Goal: Information Seeking & Learning: Learn about a topic

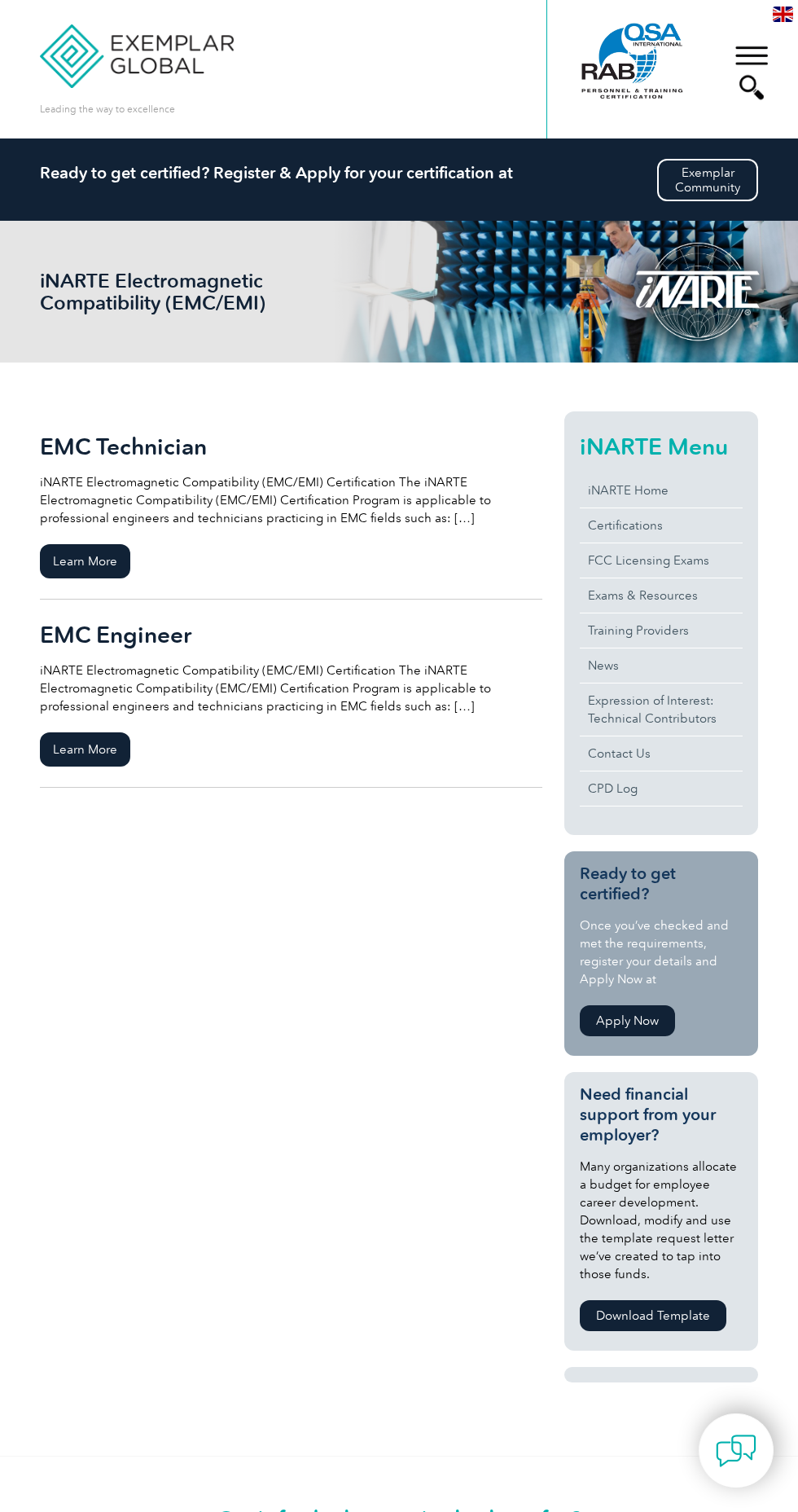
scroll to position [4, 0]
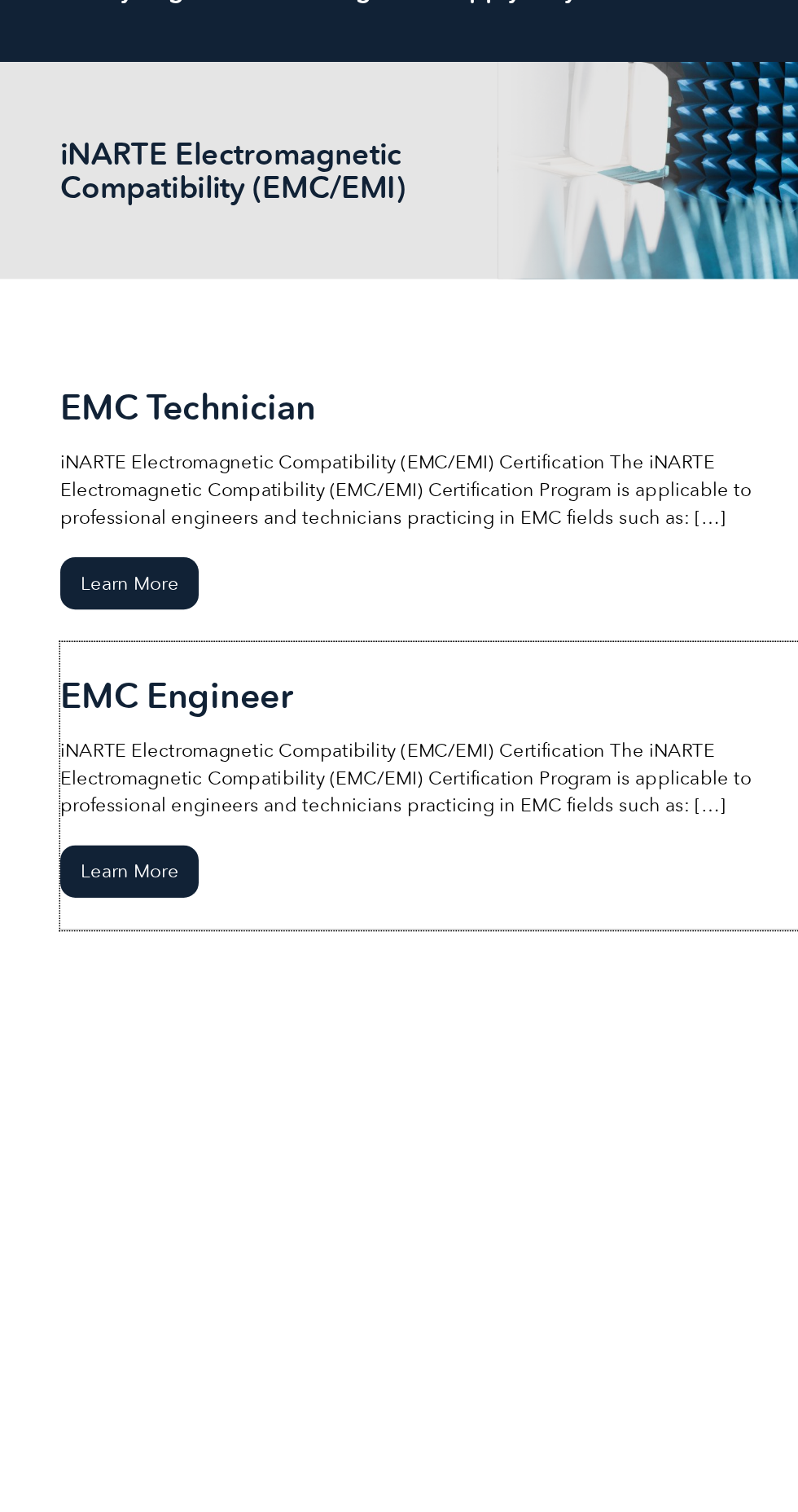
click at [104, 747] on span "Learn More" at bounding box center [85, 746] width 90 height 34
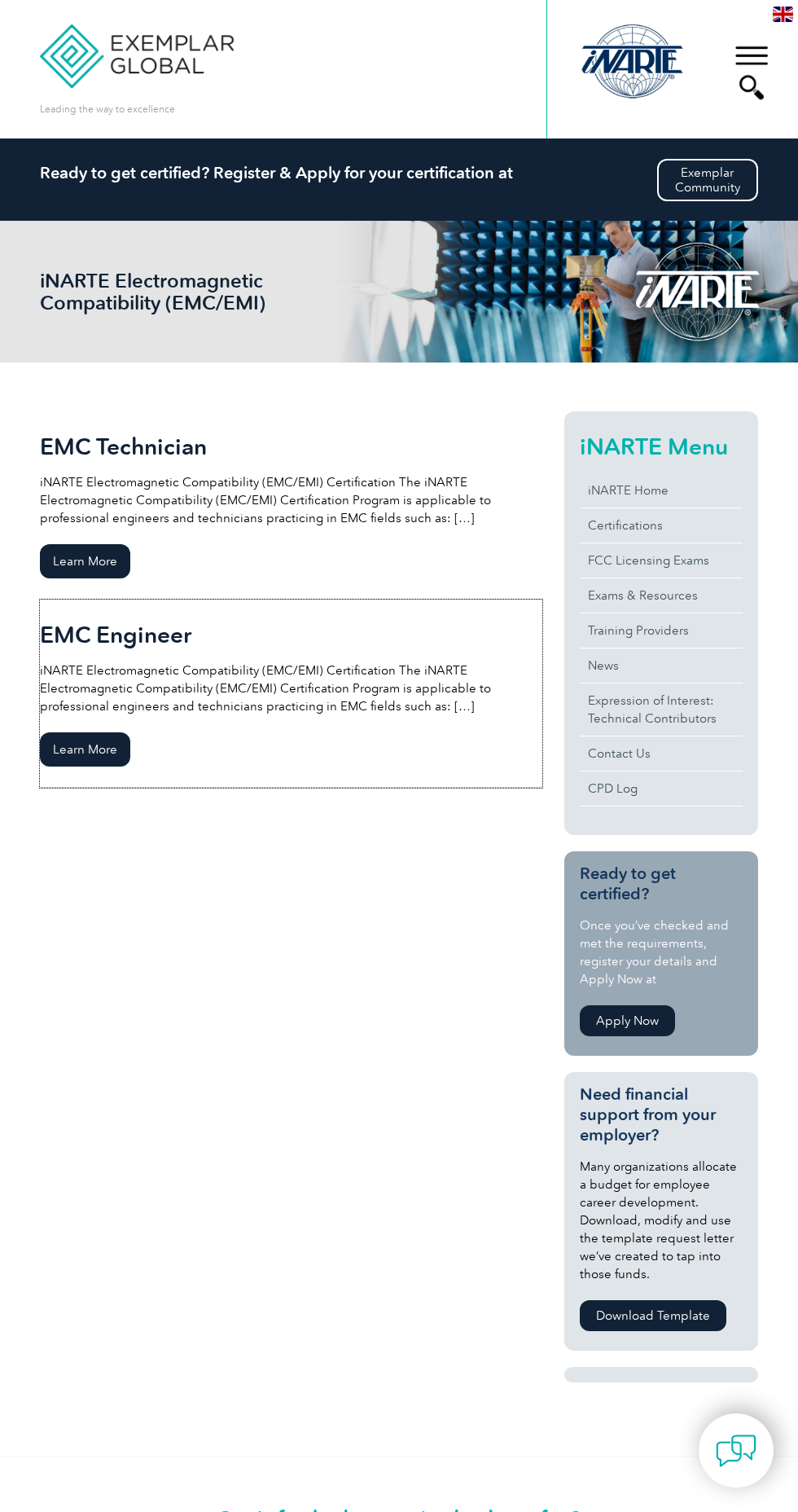
click at [99, 748] on span "Learn More" at bounding box center [85, 749] width 90 height 34
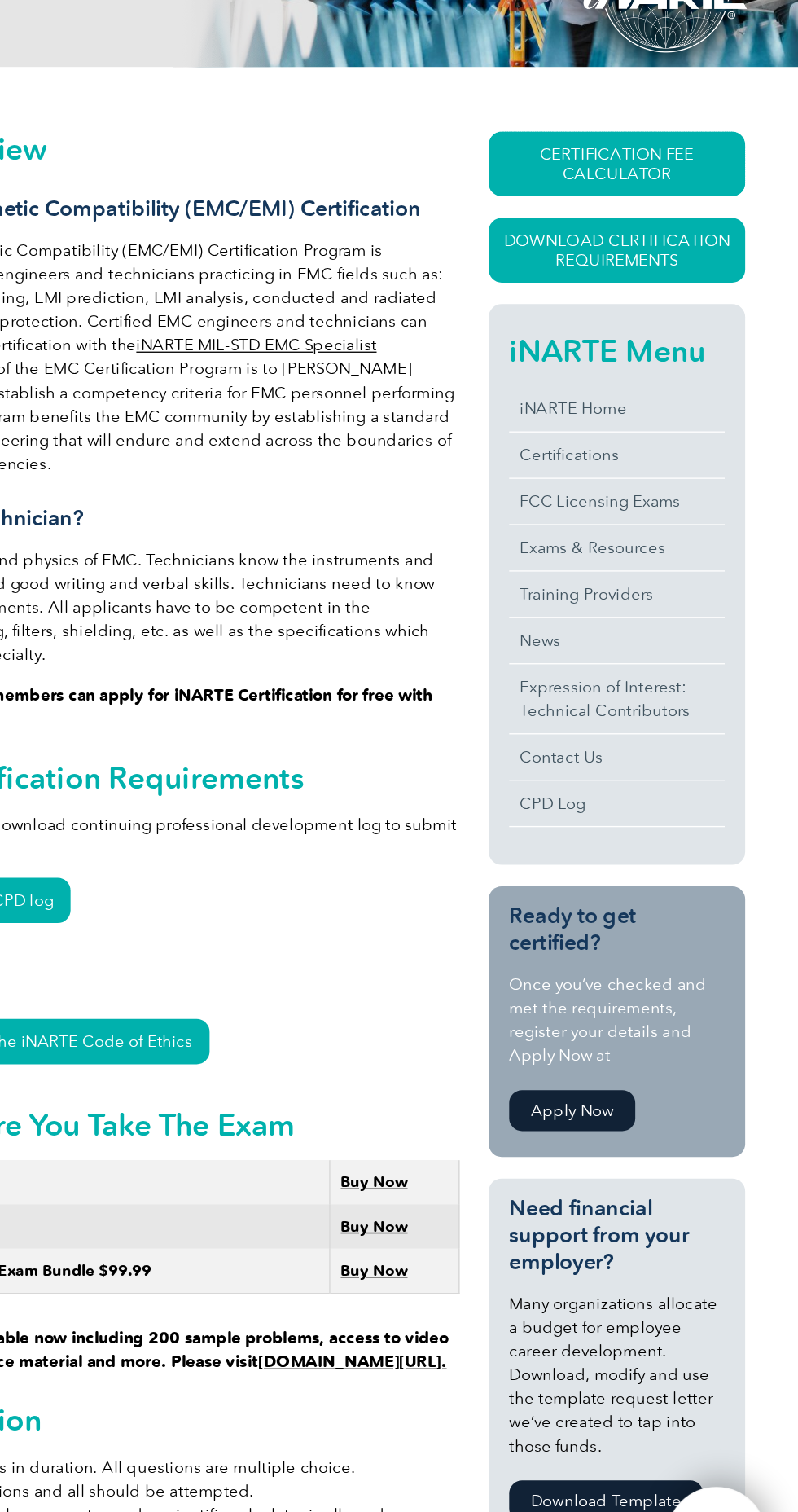
click at [701, 410] on link "CERTIFICATION FEE CALCULATOR" at bounding box center [660, 413] width 194 height 49
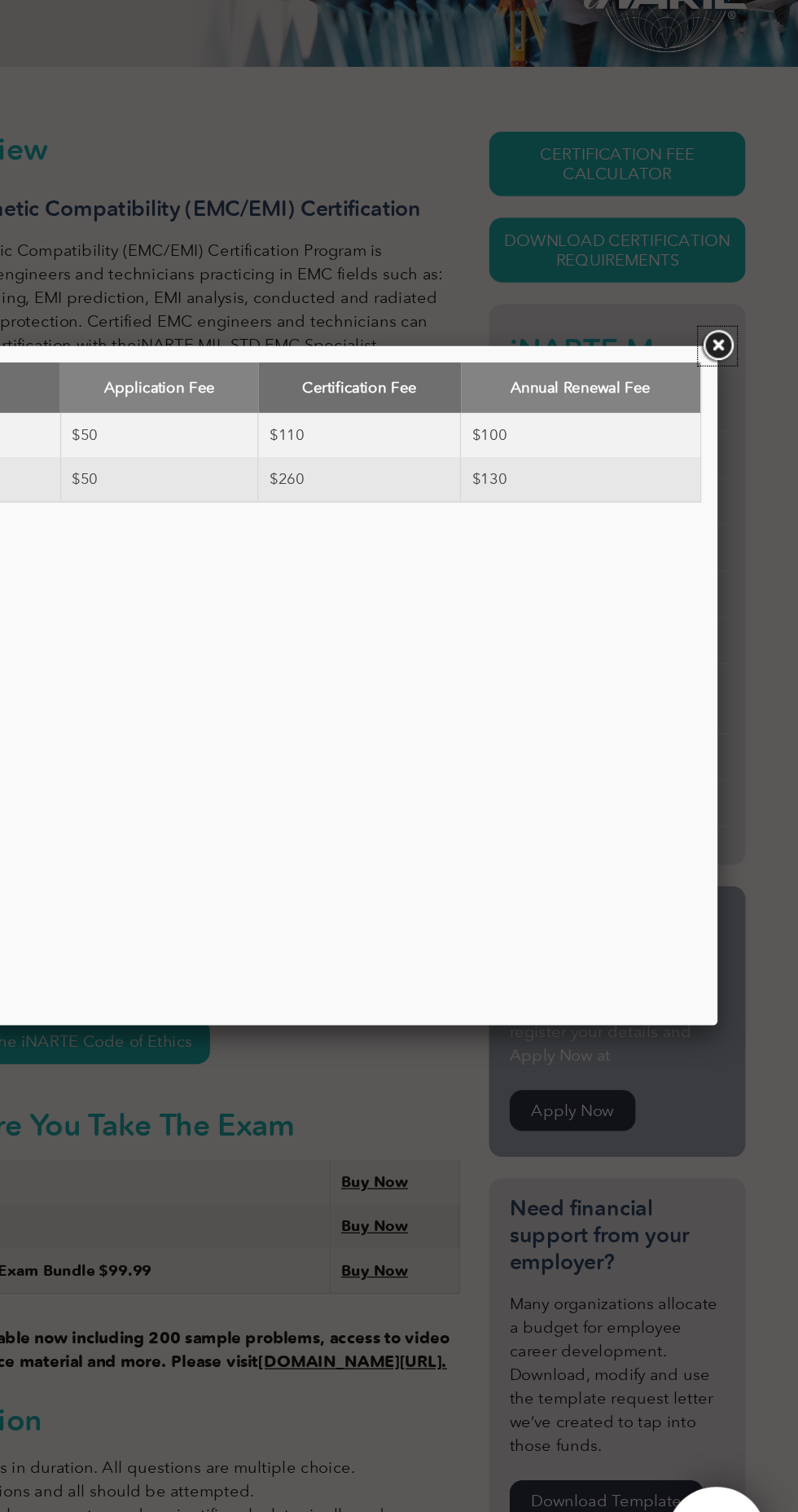
click at [742, 548] on link at bounding box center [736, 551] width 29 height 30
